Goal: Answer question/provide support

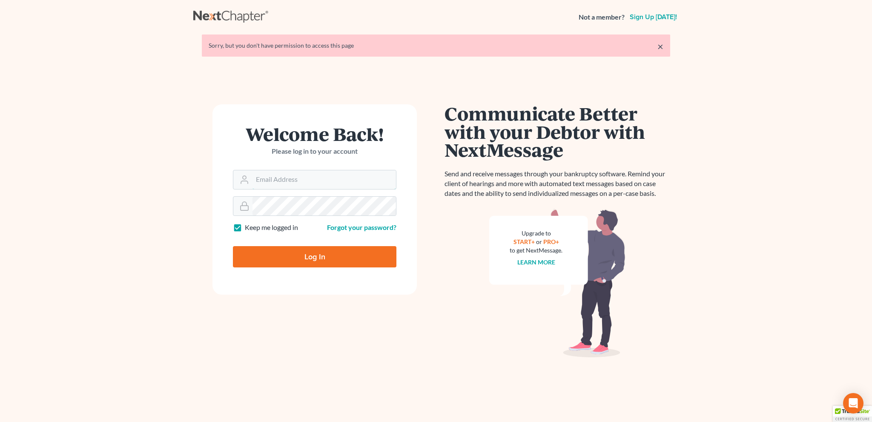
type input "[EMAIL_ADDRESS][DOMAIN_NAME]"
click at [322, 250] on input "Log In" at bounding box center [315, 256] width 164 height 21
type input "Thinking..."
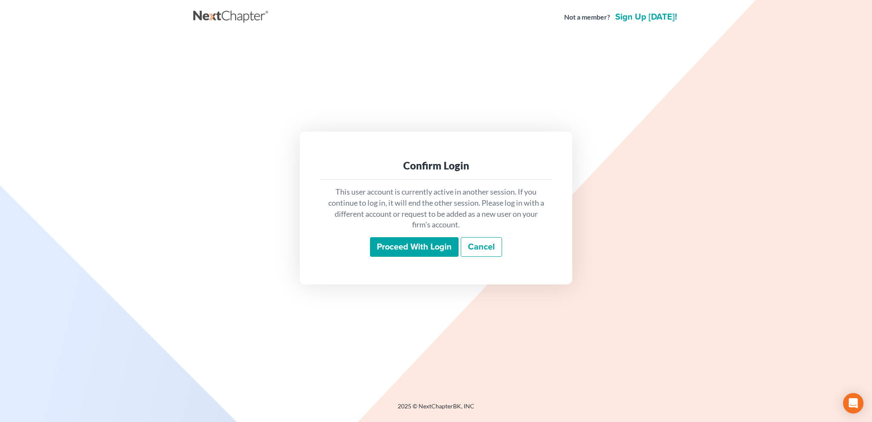
drag, startPoint x: 421, startPoint y: 246, endPoint x: 416, endPoint y: 239, distance: 9.1
click at [423, 246] on input "Proceed with login" at bounding box center [414, 247] width 89 height 20
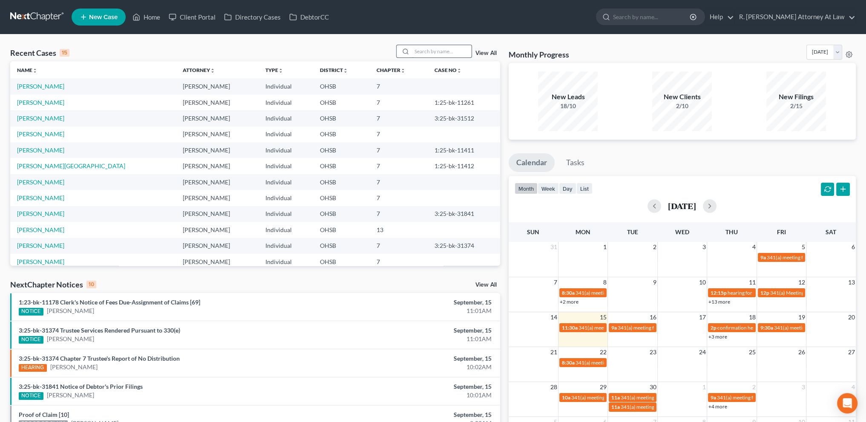
click at [417, 49] on input "search" at bounding box center [442, 51] width 60 height 12
type input "[PERSON_NAME]"
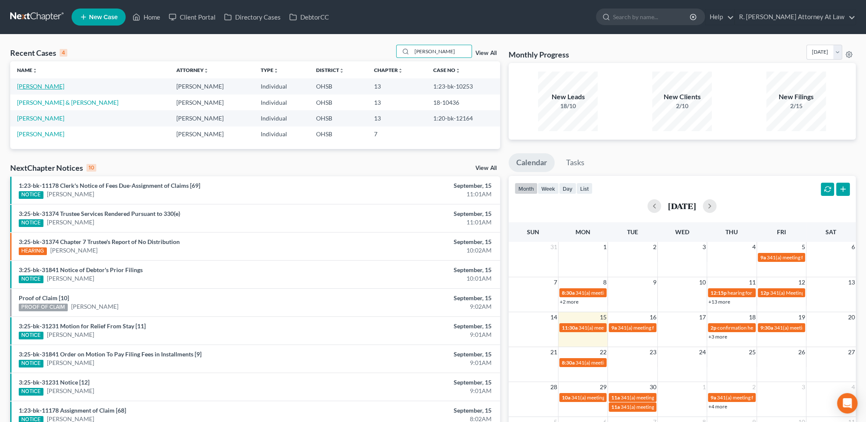
click at [24, 83] on link "[PERSON_NAME]" at bounding box center [40, 86] width 47 height 7
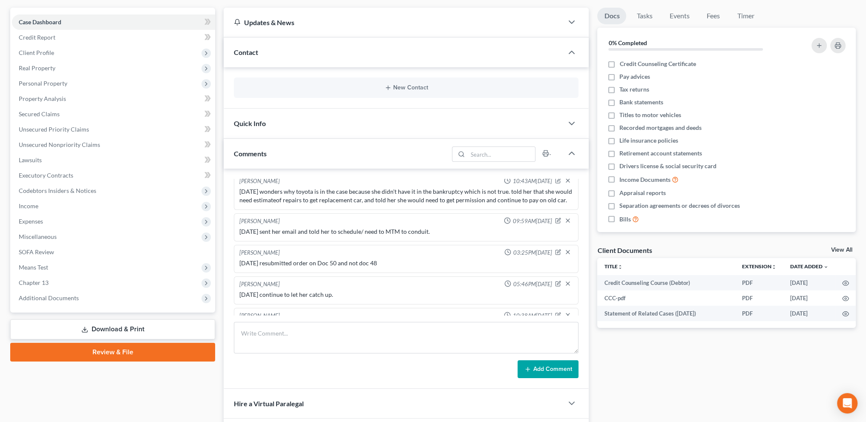
scroll to position [75, 0]
paste textarea "The new document Order.Vacate.[DATE].pdf was uploaded successfully on [DATE] 11…"
type textarea "The new document Order.Vacate.[DATE].pdf was uploaded successfully on [DATE] 11…"
click at [550, 370] on button "Add Comment" at bounding box center [548, 369] width 61 height 18
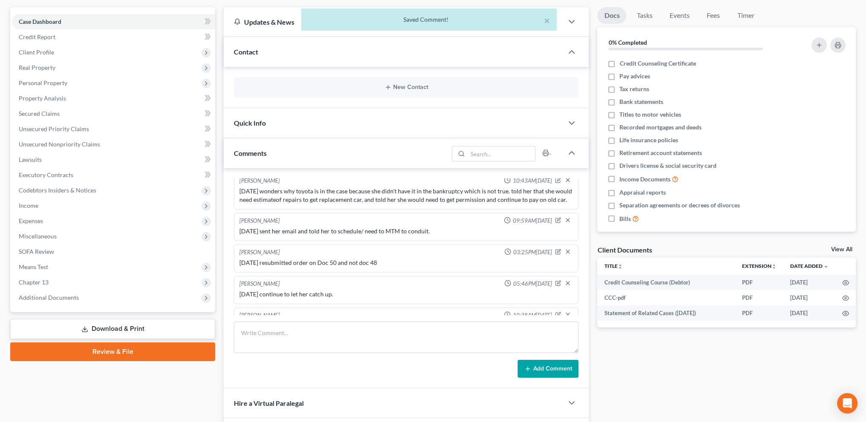
scroll to position [390, 0]
